Goal: Transaction & Acquisition: Purchase product/service

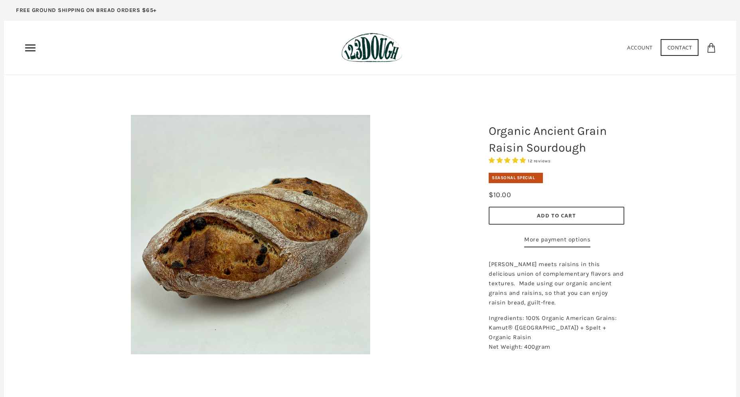
click at [560, 223] on button "Add to Cart" at bounding box center [557, 216] width 136 height 18
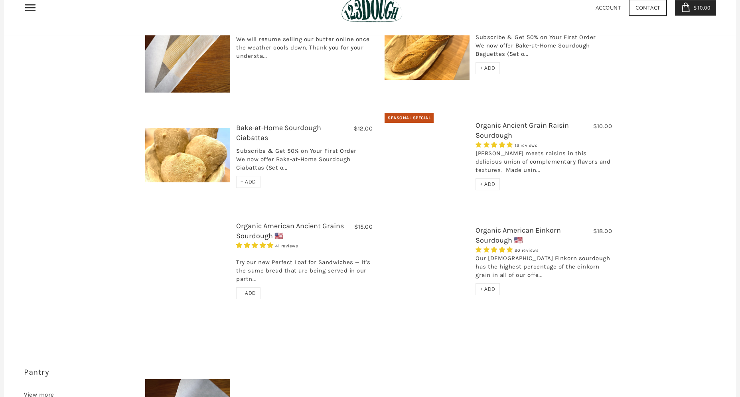
scroll to position [89, 0]
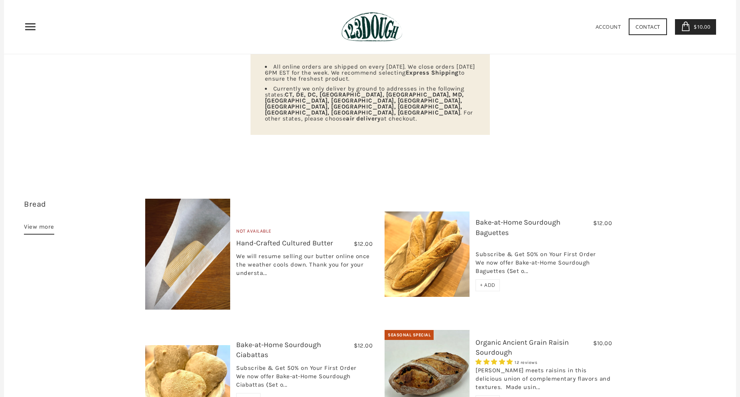
click at [25, 222] on link "View more" at bounding box center [39, 228] width 30 height 13
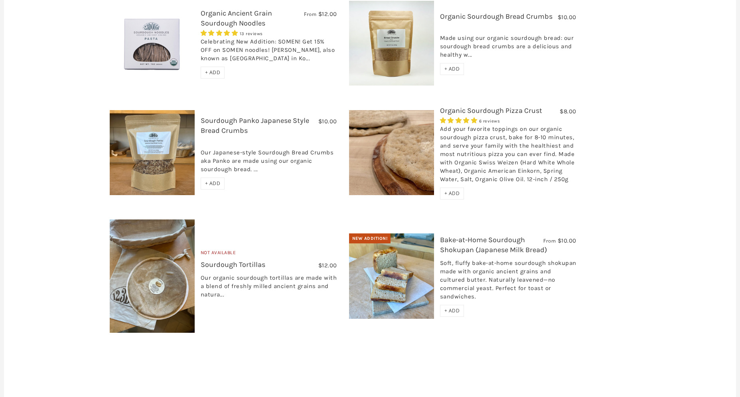
scroll to position [651, 0]
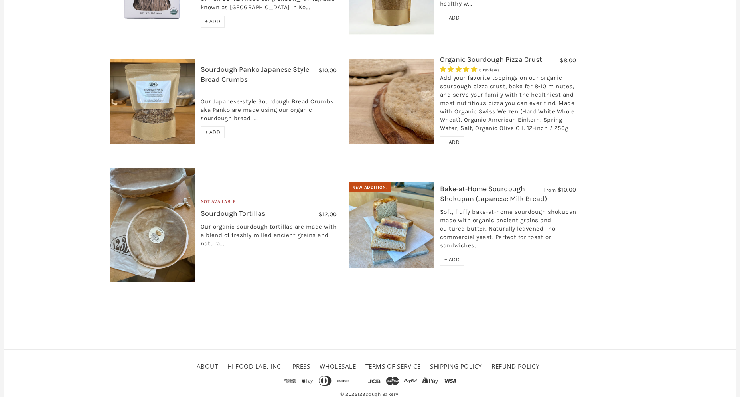
click at [417, 186] on img at bounding box center [391, 224] width 85 height 85
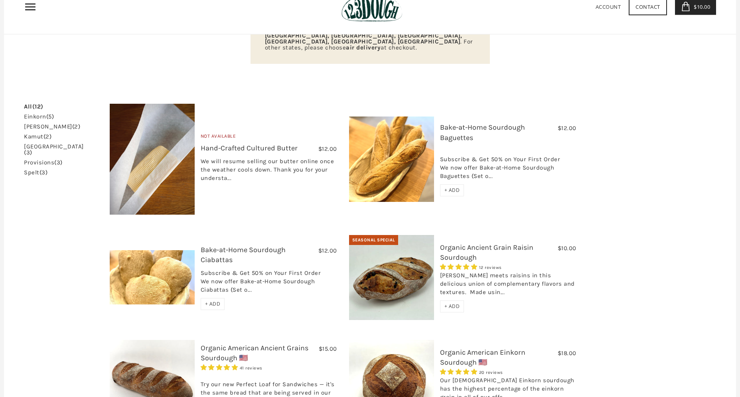
scroll to position [185, 0]
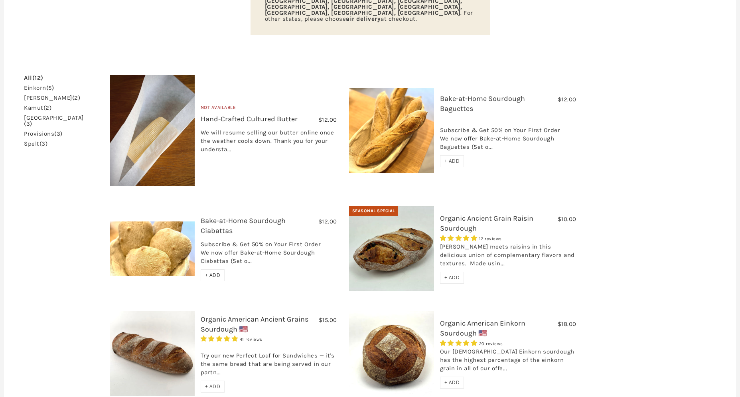
click at [393, 216] on img at bounding box center [391, 248] width 85 height 85
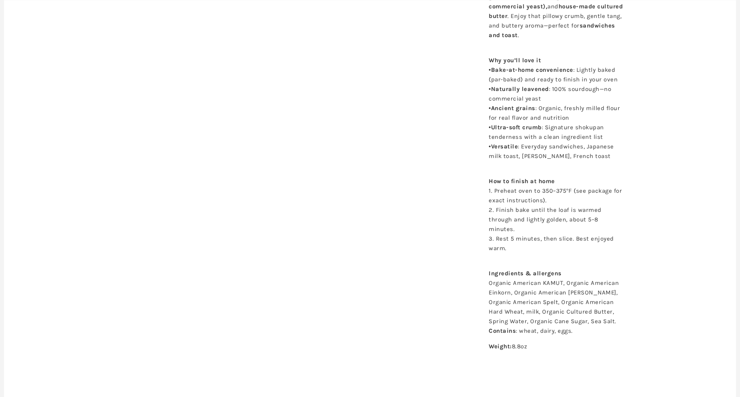
scroll to position [102, 0]
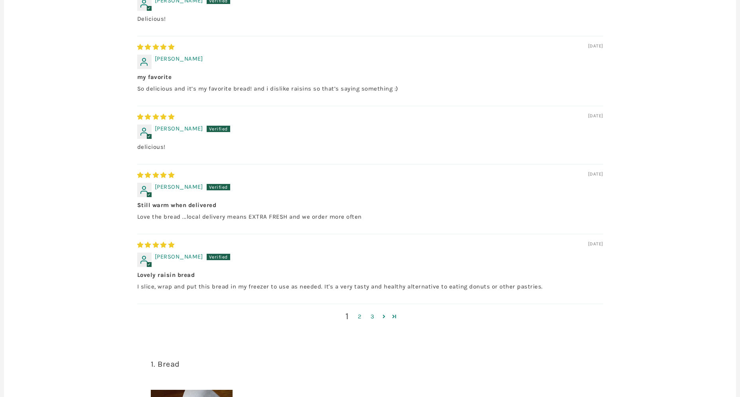
scroll to position [600, 0]
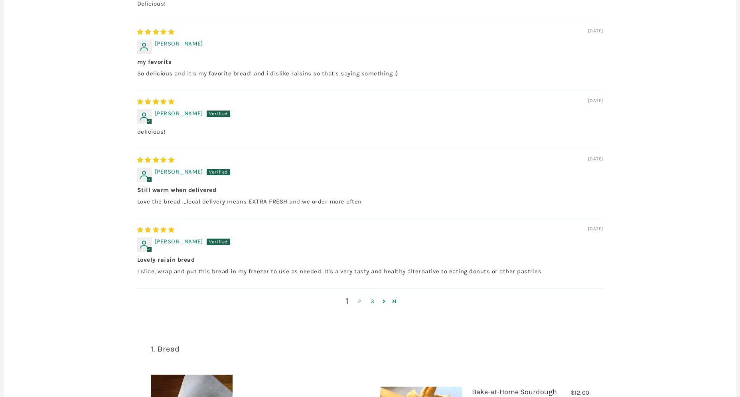
click at [358, 304] on link "2" at bounding box center [359, 301] width 13 height 9
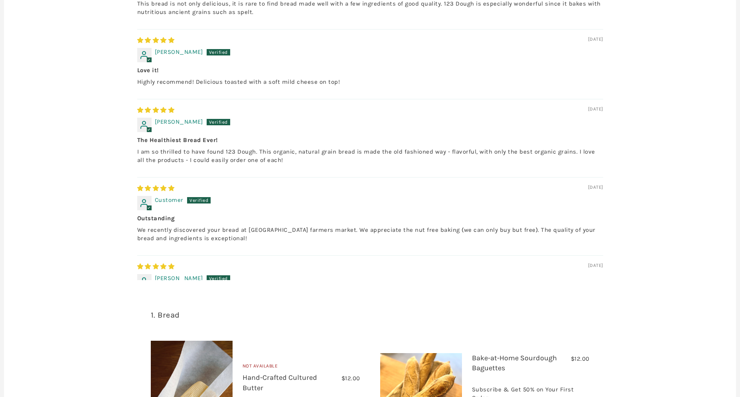
scroll to position [0, 0]
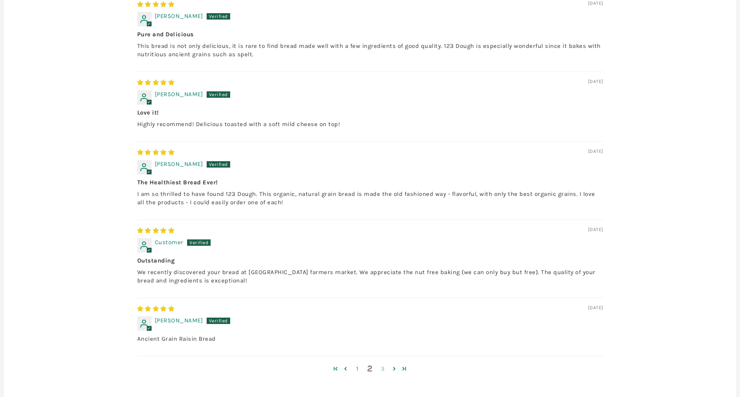
click at [382, 373] on link "3" at bounding box center [383, 368] width 13 height 9
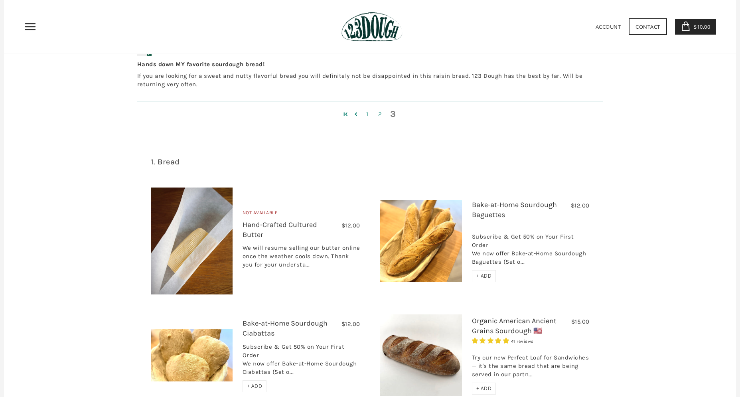
scroll to position [729, 0]
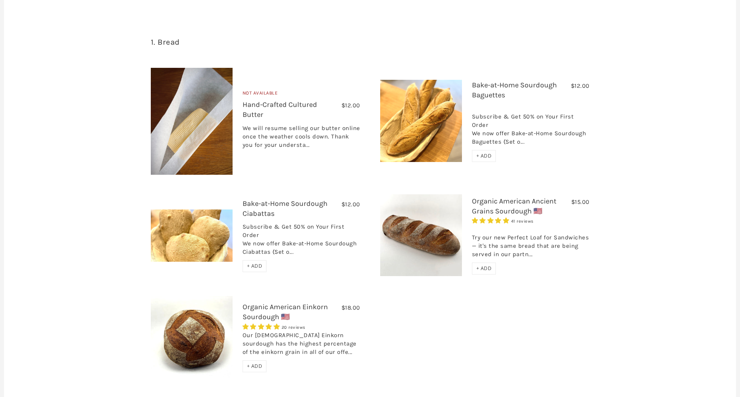
click at [296, 313] on link "Organic American Einkorn Sourdough 🇺🇸" at bounding box center [284, 311] width 85 height 19
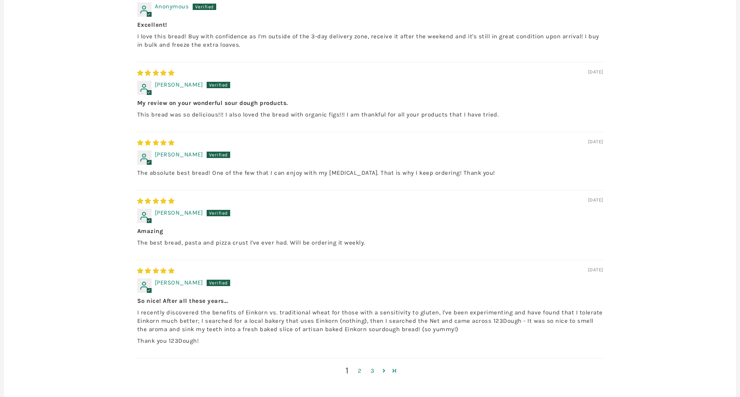
scroll to position [581, 0]
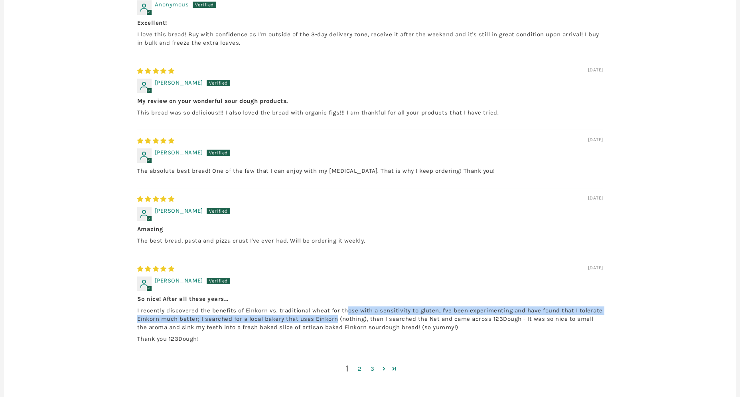
drag, startPoint x: 337, startPoint y: 325, endPoint x: 346, endPoint y: 312, distance: 16.0
click at [346, 312] on p "I recently discovered the benefits of Einkorn vs. traditional wheat for those w…" at bounding box center [370, 318] width 466 height 25
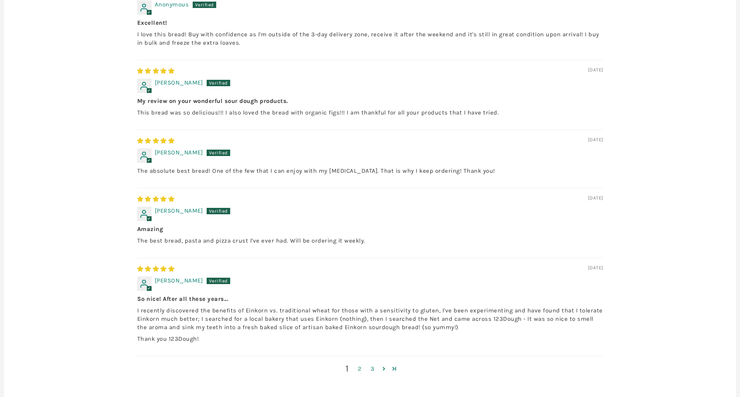
click at [346, 312] on p "I recently discovered the benefits of Einkorn vs. traditional wheat for those w…" at bounding box center [370, 318] width 466 height 25
drag, startPoint x: 346, startPoint y: 322, endPoint x: 373, endPoint y: 324, distance: 27.2
click at [373, 324] on p "I recently discovered the benefits of Einkorn vs. traditional wheat for those w…" at bounding box center [370, 318] width 466 height 25
